Goal: Information Seeking & Learning: Learn about a topic

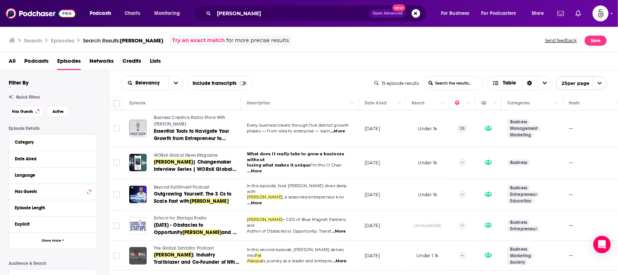
click at [590, 147] on td "--" at bounding box center [594, 163] width 62 height 32
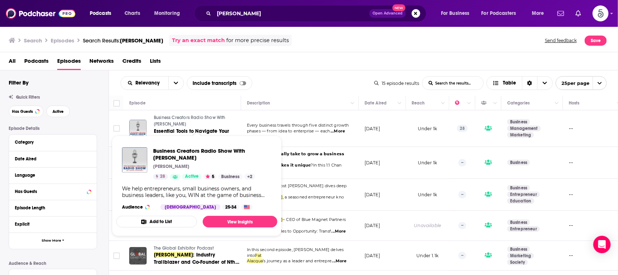
click at [198, 118] on span "Business Creators Radio Show With [PERSON_NAME]" at bounding box center [190, 121] width 72 height 12
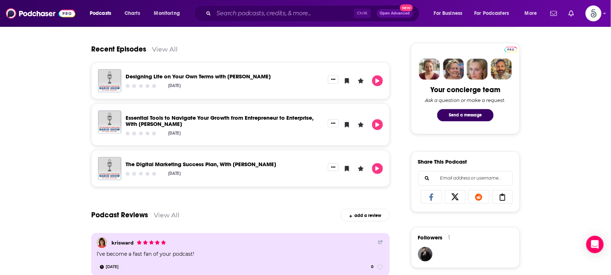
scroll to position [268, 0]
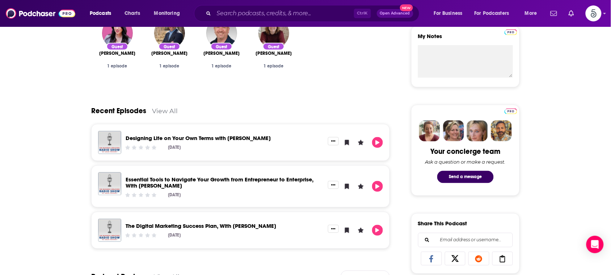
click at [243, 178] on link "Essential Tools to Navigate Your Growth from Entrepreneur to Enterprise, With P…" at bounding box center [220, 182] width 188 height 13
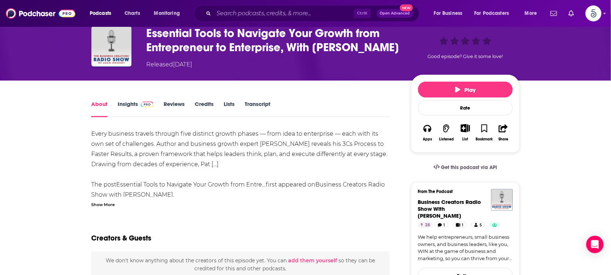
scroll to position [32, 0]
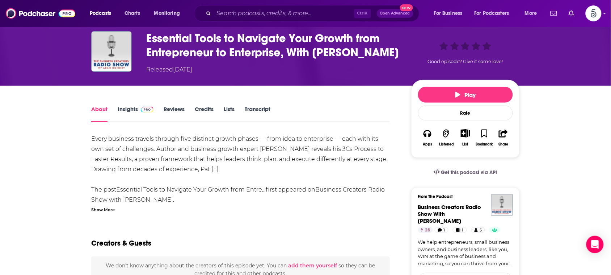
click at [131, 106] on link "Insights" at bounding box center [136, 113] width 36 height 17
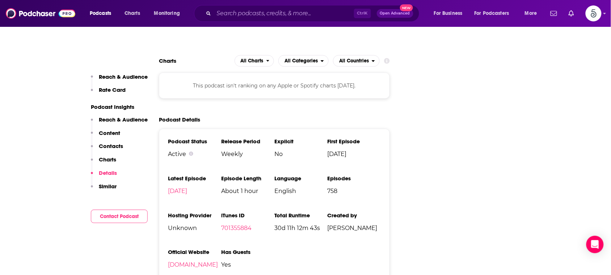
scroll to position [997, 0]
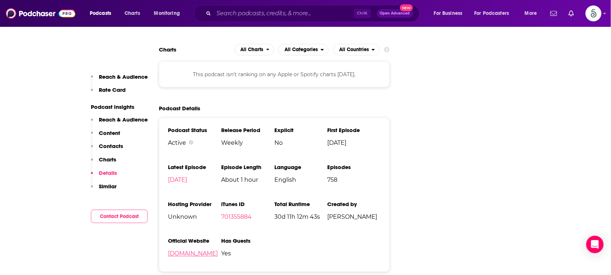
click at [217, 250] on link "[DOMAIN_NAME]" at bounding box center [193, 253] width 50 height 7
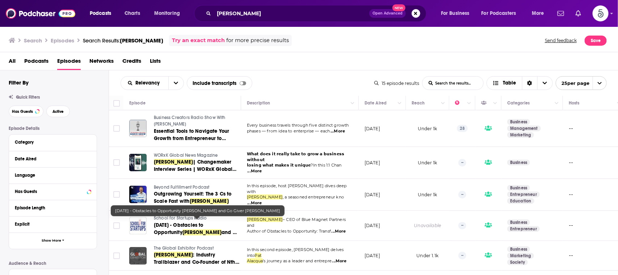
click at [202, 225] on span "[DATE] - Obstacles to Opportunity" at bounding box center [179, 228] width 50 height 13
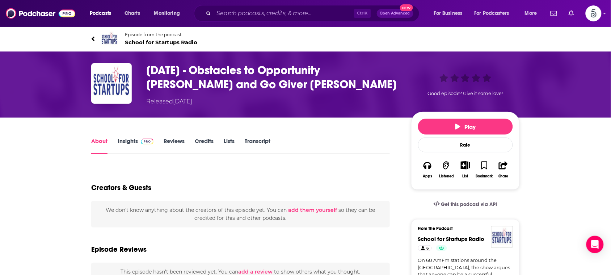
click at [131, 138] on link "Insights" at bounding box center [136, 145] width 36 height 17
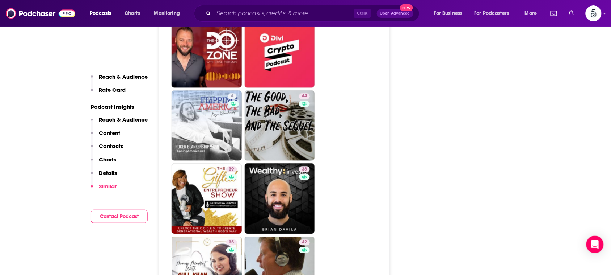
scroll to position [1057, 0]
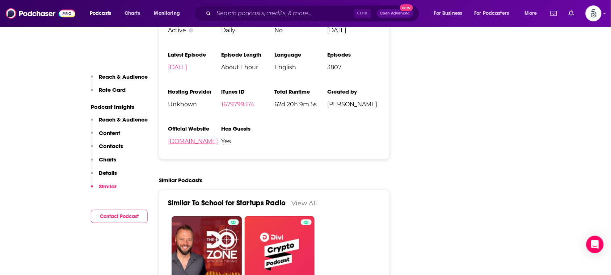
click at [196, 138] on link "jimn8.podbean.com" at bounding box center [193, 141] width 50 height 7
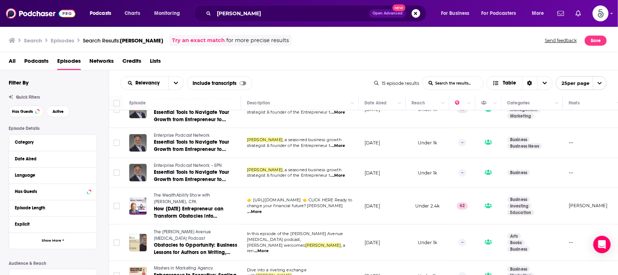
scroll to position [323, 0]
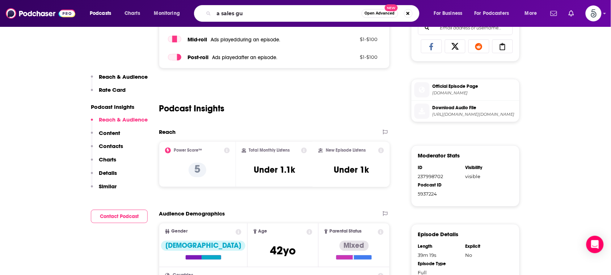
type input "a sales guy"
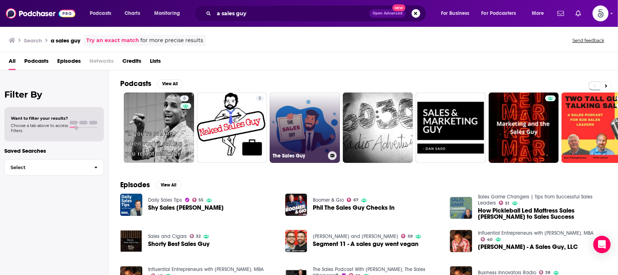
click at [293, 118] on link "The Sales Guy" at bounding box center [305, 127] width 70 height 70
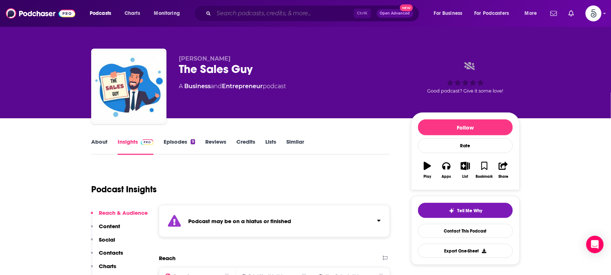
click at [307, 16] on input "Search podcasts, credits, & more..." at bounding box center [284, 14] width 140 height 12
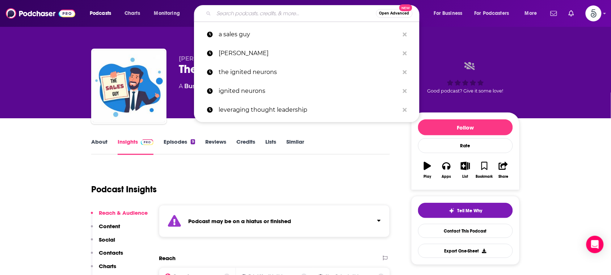
paste input "Become Preferred Podcast"
type input "Become Preferred Podcast"
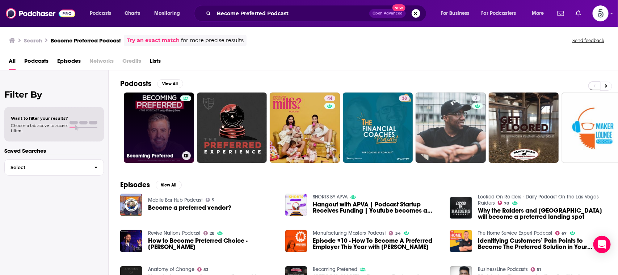
click at [159, 122] on link "Becoming Preferred" at bounding box center [159, 127] width 70 height 70
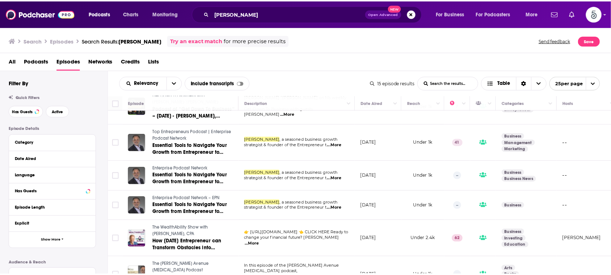
scroll to position [283, 0]
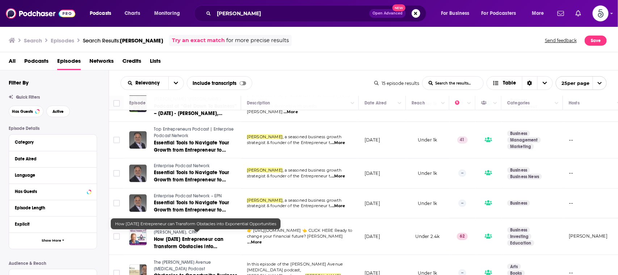
click at [194, 236] on span "How [DATE] Entrepreneur can Transform Obstacles into Exponential Opportunities" at bounding box center [189, 246] width 70 height 21
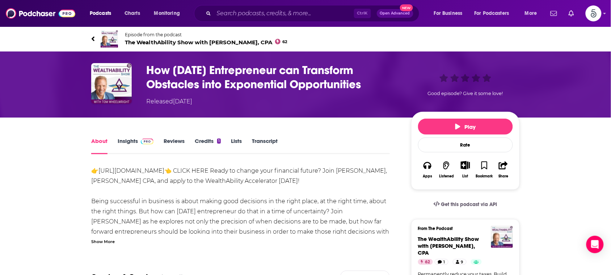
click at [107, 240] on div "Show More" at bounding box center [103, 240] width 24 height 7
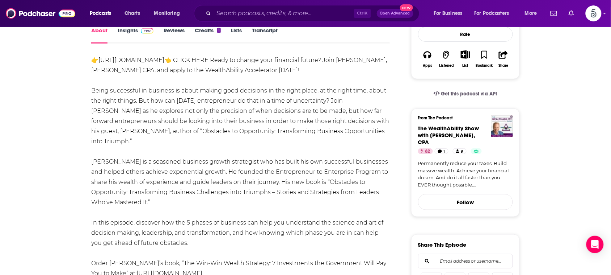
scroll to position [165, 0]
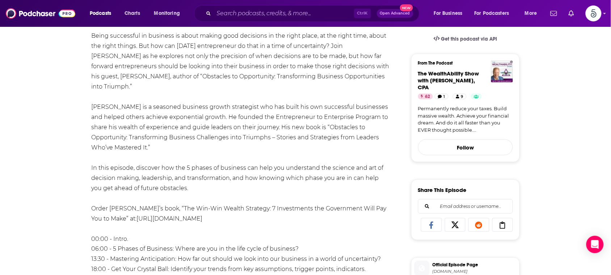
drag, startPoint x: 158, startPoint y: 247, endPoint x: 134, endPoint y: 175, distance: 76.6
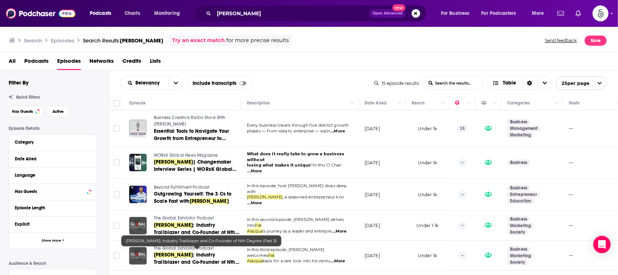
click at [166, 254] on span "[PERSON_NAME]" at bounding box center [173, 254] width 39 height 6
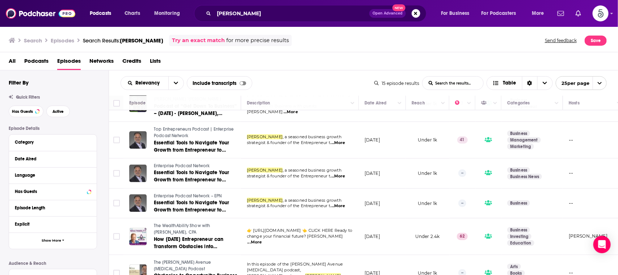
scroll to position [276, 0]
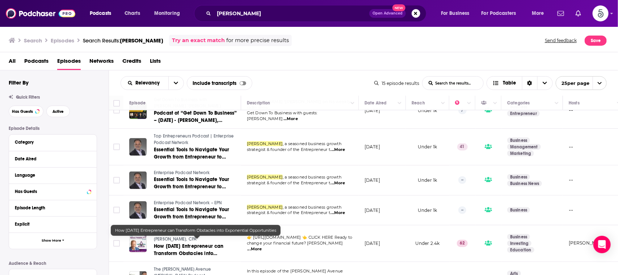
drag, startPoint x: 142, startPoint y: 235, endPoint x: 163, endPoint y: 241, distance: 21.7
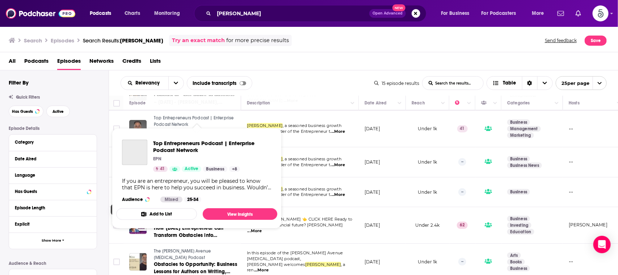
scroll to position [323, 0]
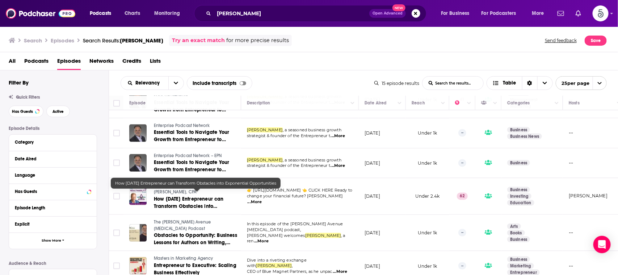
click at [333, 82] on div "Relevancy List Search Input Search the results... Include transcripts Table" at bounding box center [248, 83] width 254 height 14
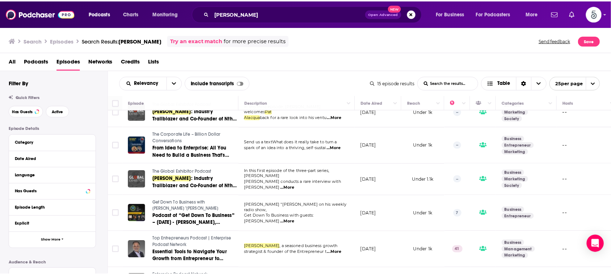
scroll to position [0, 0]
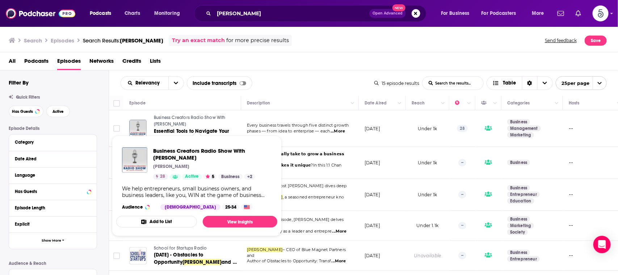
click at [175, 127] on link "Business Creators Radio Show With [PERSON_NAME]" at bounding box center [197, 120] width 86 height 13
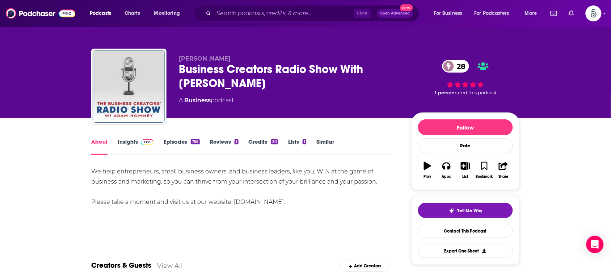
click at [131, 142] on link "Insights" at bounding box center [136, 146] width 36 height 17
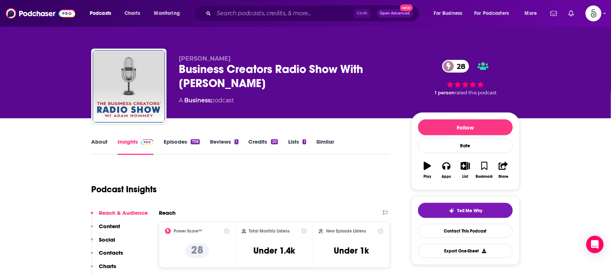
click at [101, 139] on link "About" at bounding box center [99, 146] width 16 height 17
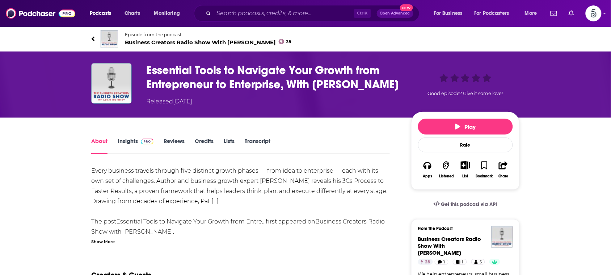
drag, startPoint x: 0, startPoint y: 0, endPoint x: 173, endPoint y: 137, distance: 220.2
click at [173, 137] on link "Reviews" at bounding box center [174, 145] width 21 height 17
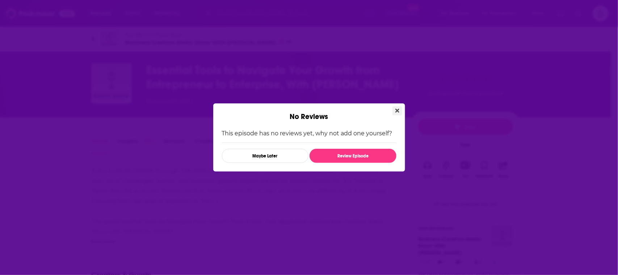
click at [397, 108] on icon "Close" at bounding box center [398, 111] width 4 height 6
